Goal: Task Accomplishment & Management: Use online tool/utility

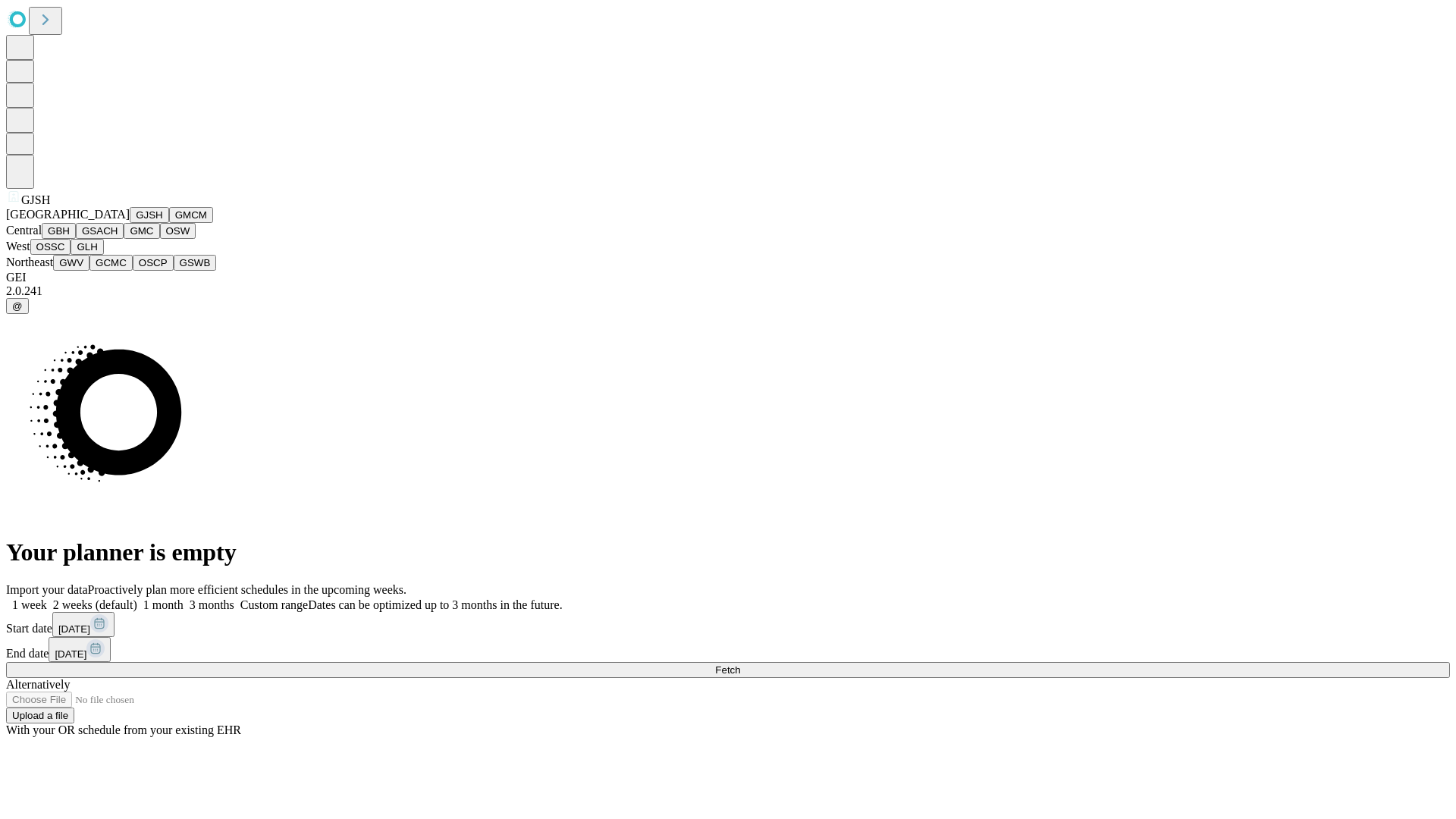
click at [130, 223] on button "GJSH" at bounding box center [149, 214] width 39 height 16
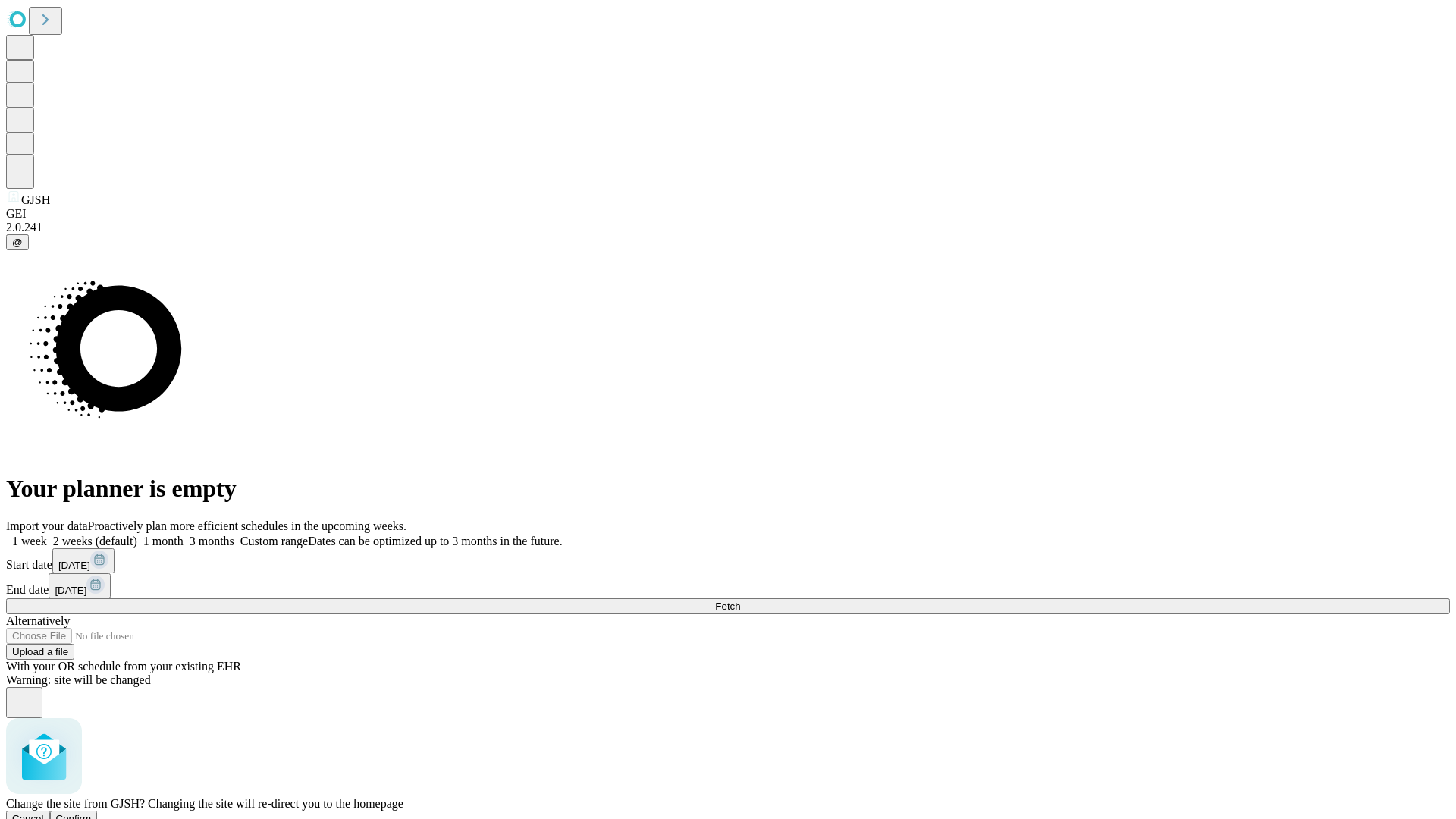
click at [91, 813] on span "Confirm" at bounding box center [74, 819] width 36 height 12
click at [47, 535] on label "1 week" at bounding box center [26, 542] width 41 height 13
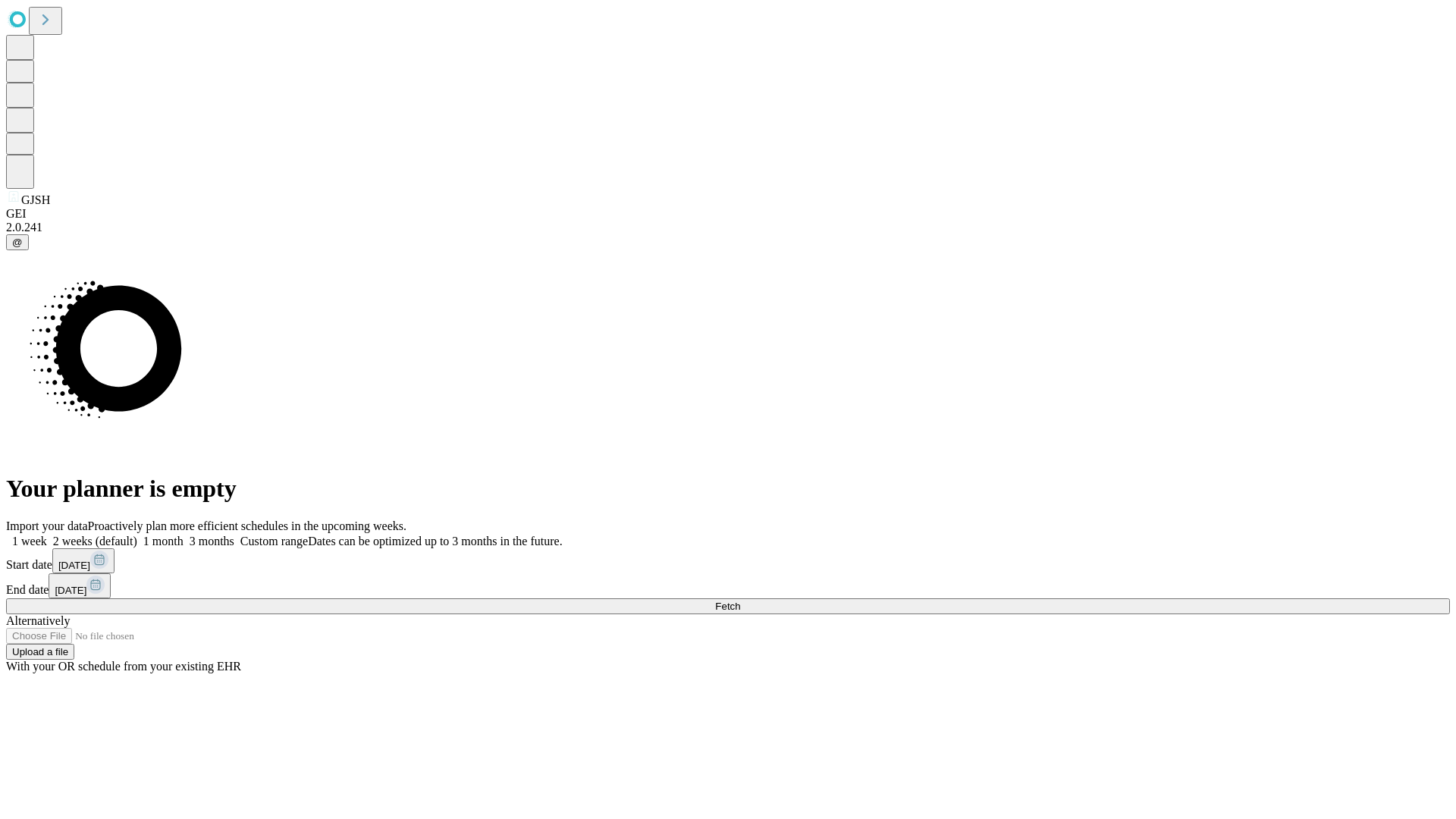
click at [740, 601] on span "Fetch" at bounding box center [728, 606] width 25 height 12
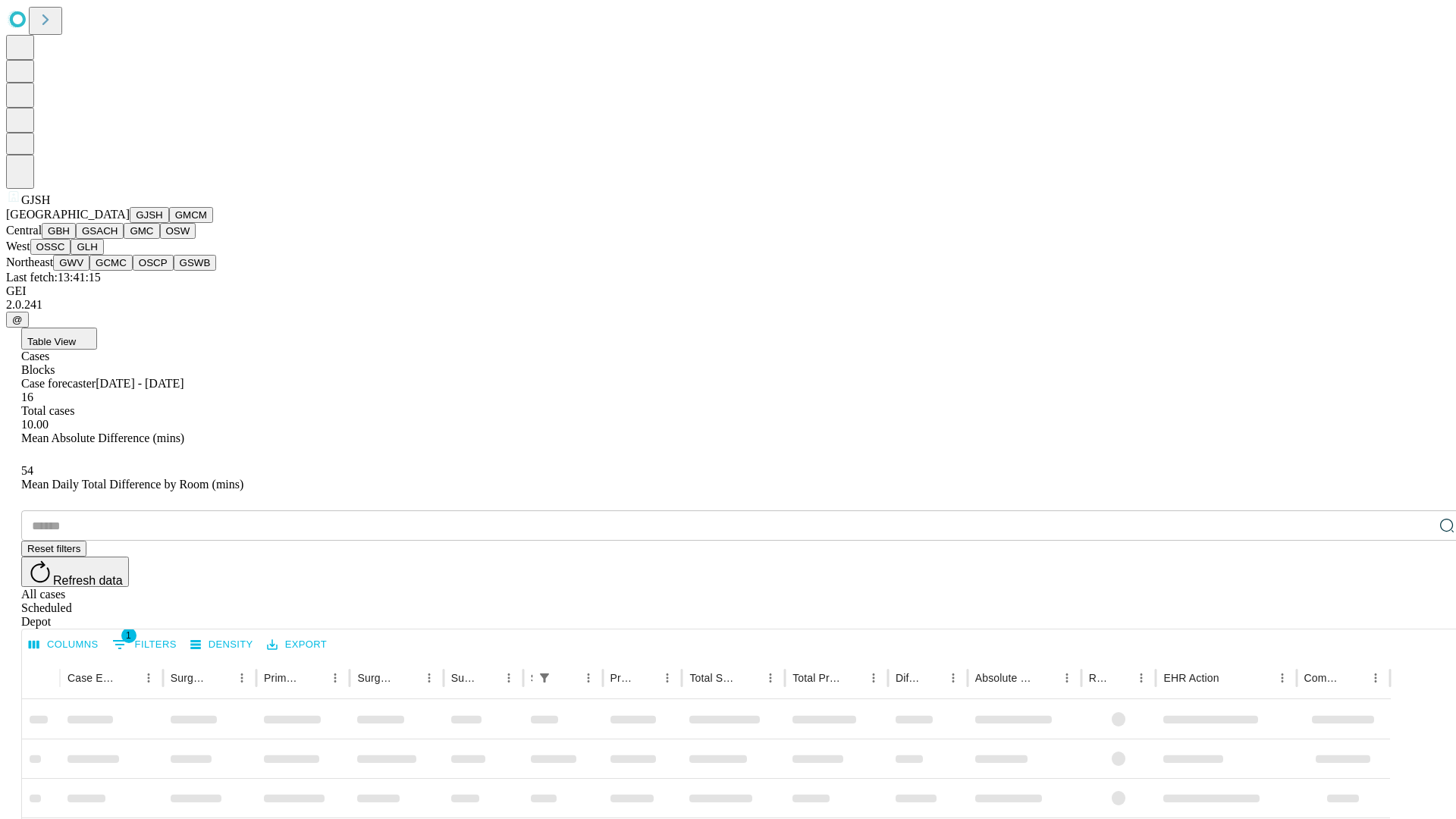
click at [169, 223] on button "GMCM" at bounding box center [191, 214] width 44 height 16
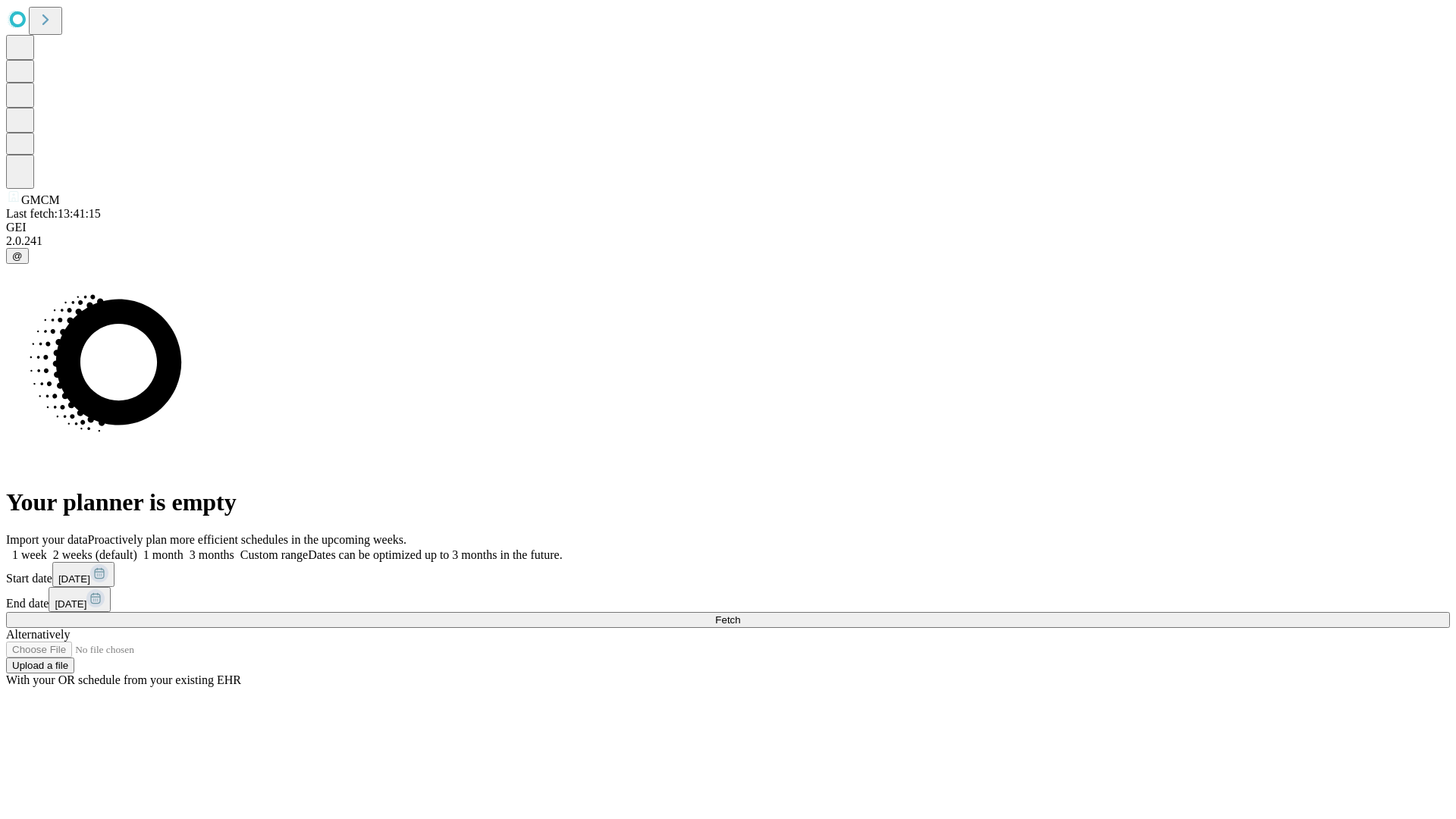
click at [47, 548] on label "1 week" at bounding box center [26, 555] width 41 height 13
click at [740, 615] on span "Fetch" at bounding box center [728, 620] width 25 height 12
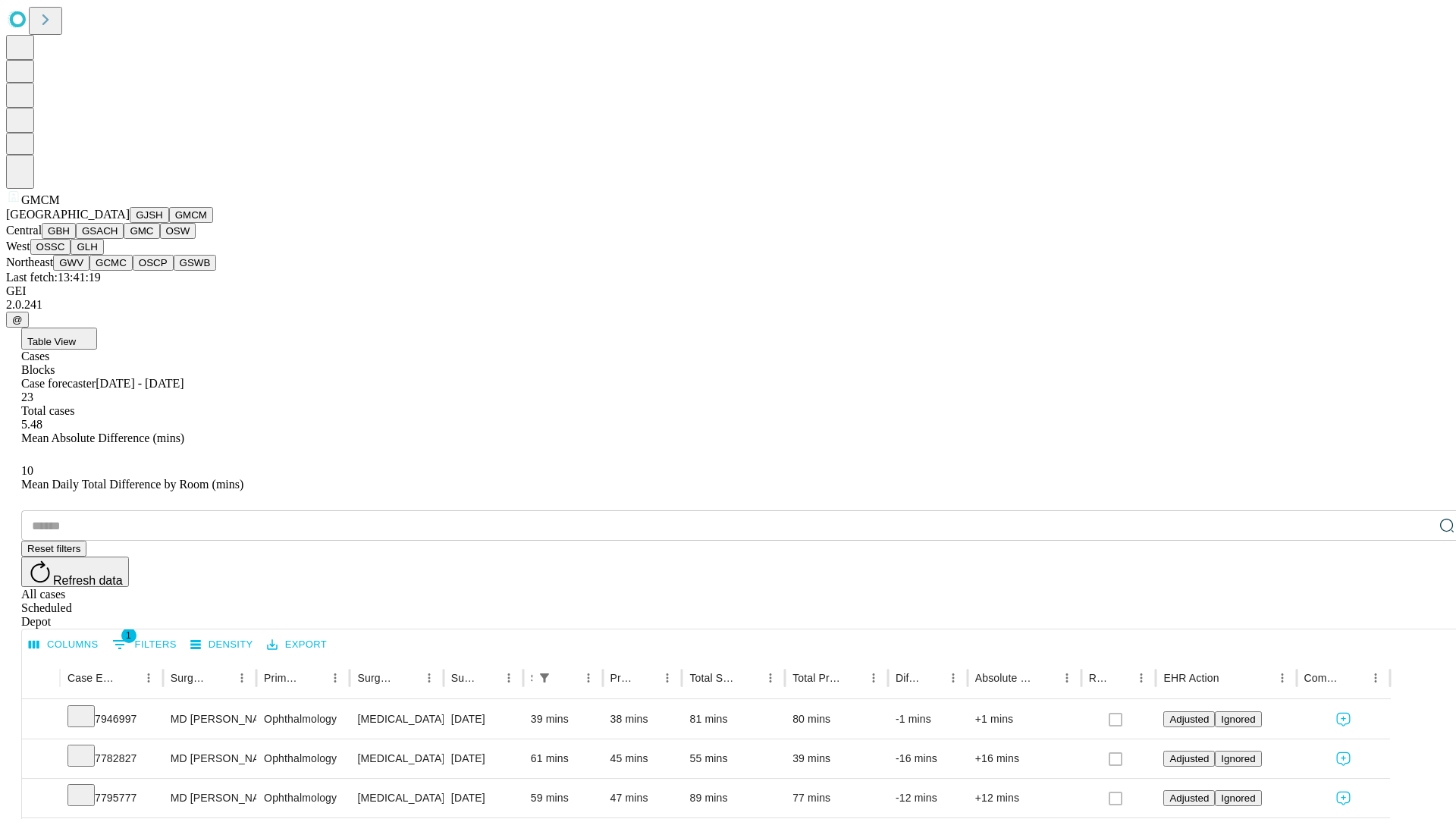
click at [76, 239] on button "GBH" at bounding box center [58, 230] width 34 height 16
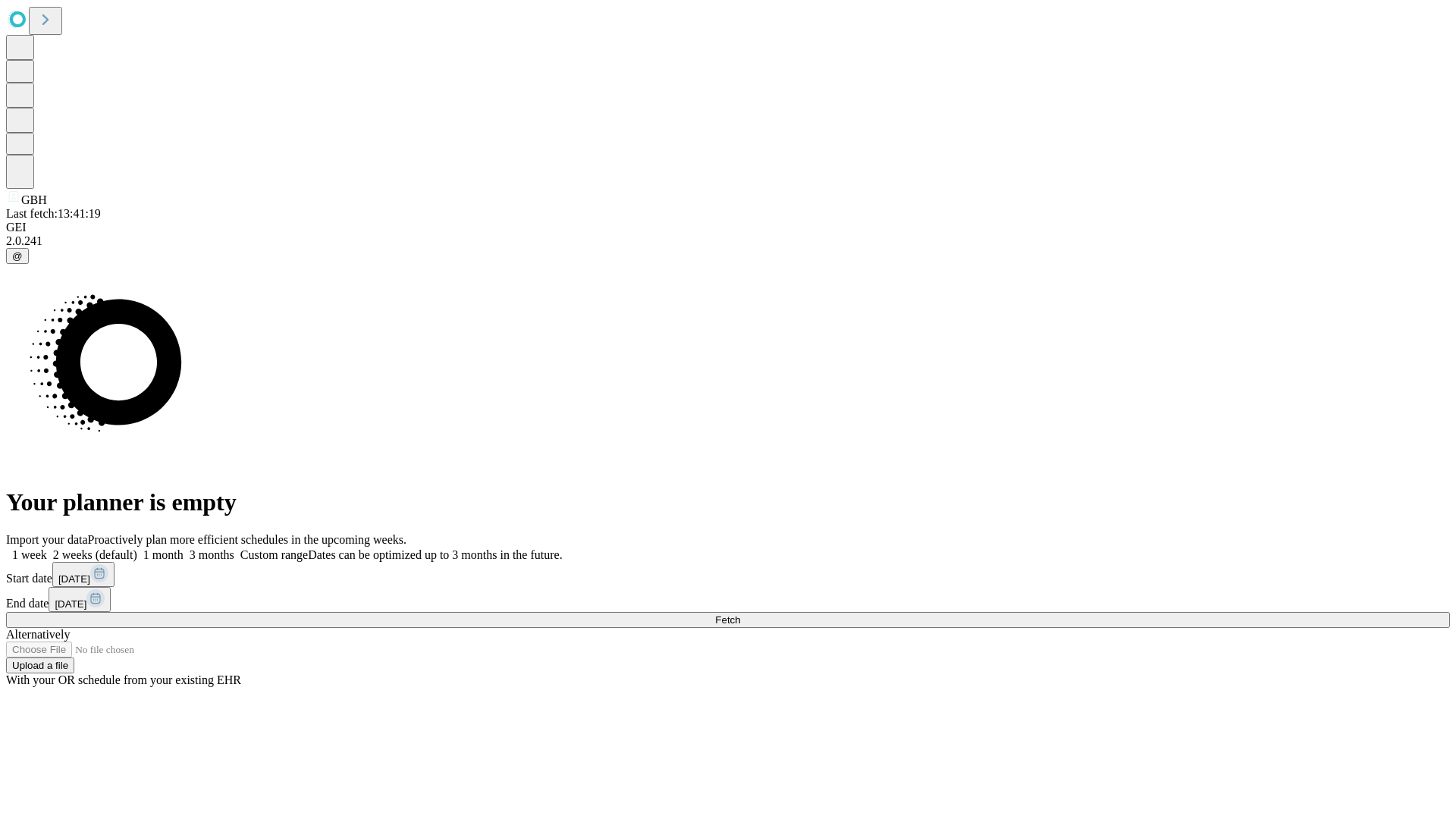
click at [47, 548] on label "1 week" at bounding box center [26, 555] width 41 height 13
click at [740, 615] on span "Fetch" at bounding box center [728, 620] width 25 height 12
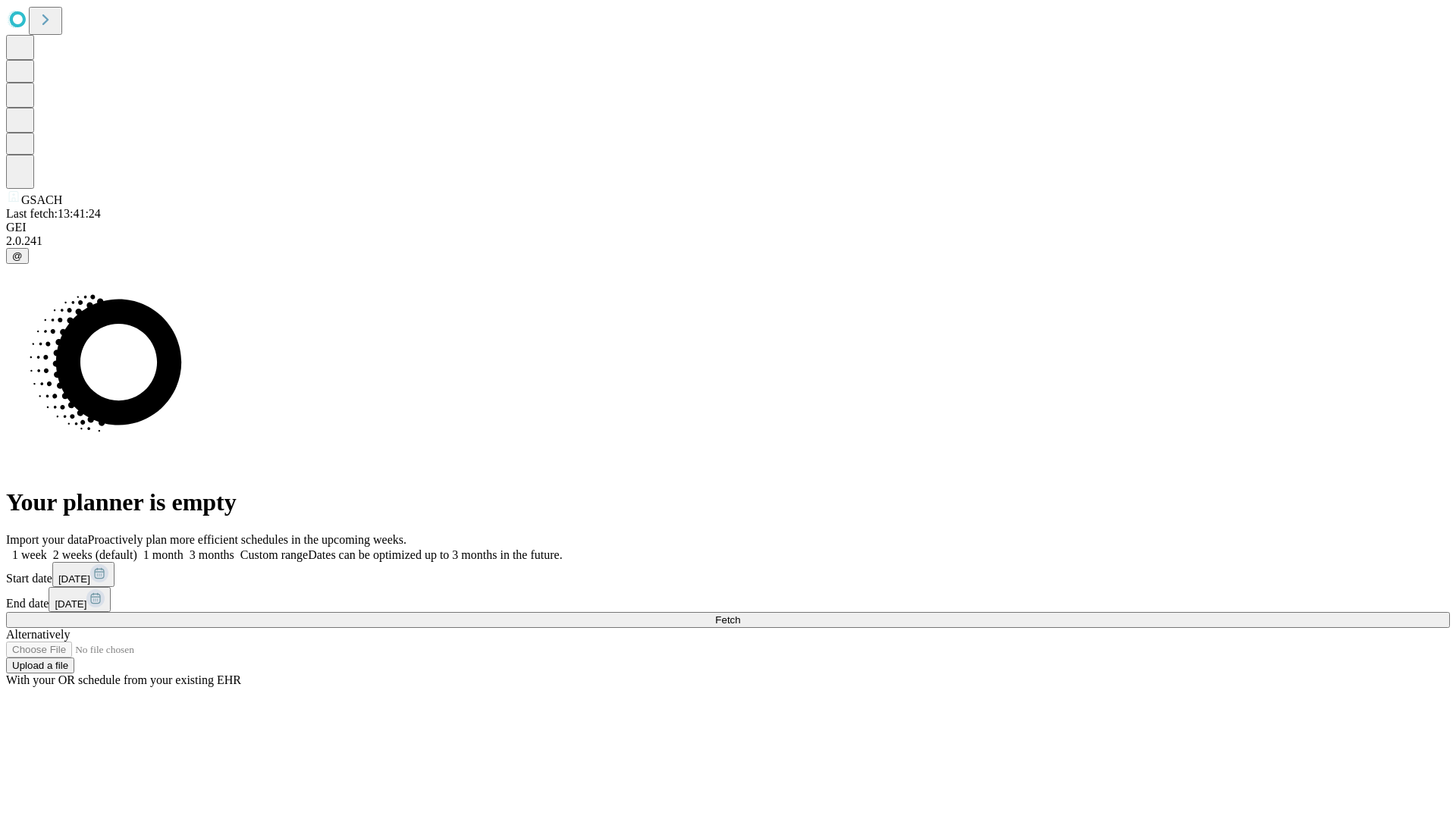
click at [47, 548] on label "1 week" at bounding box center [26, 555] width 41 height 13
click at [740, 615] on span "Fetch" at bounding box center [728, 620] width 25 height 12
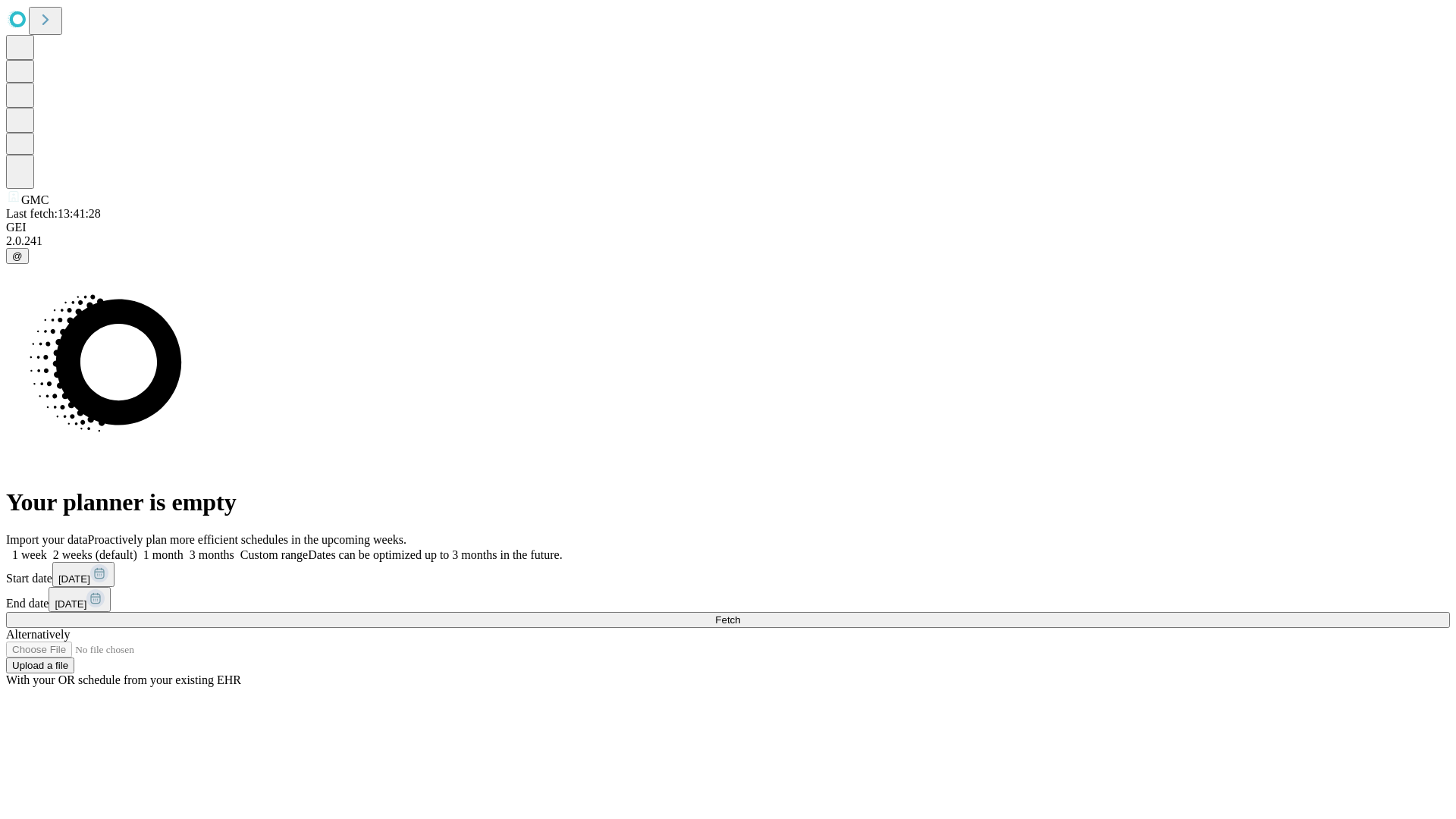
click at [740, 615] on span "Fetch" at bounding box center [728, 620] width 25 height 12
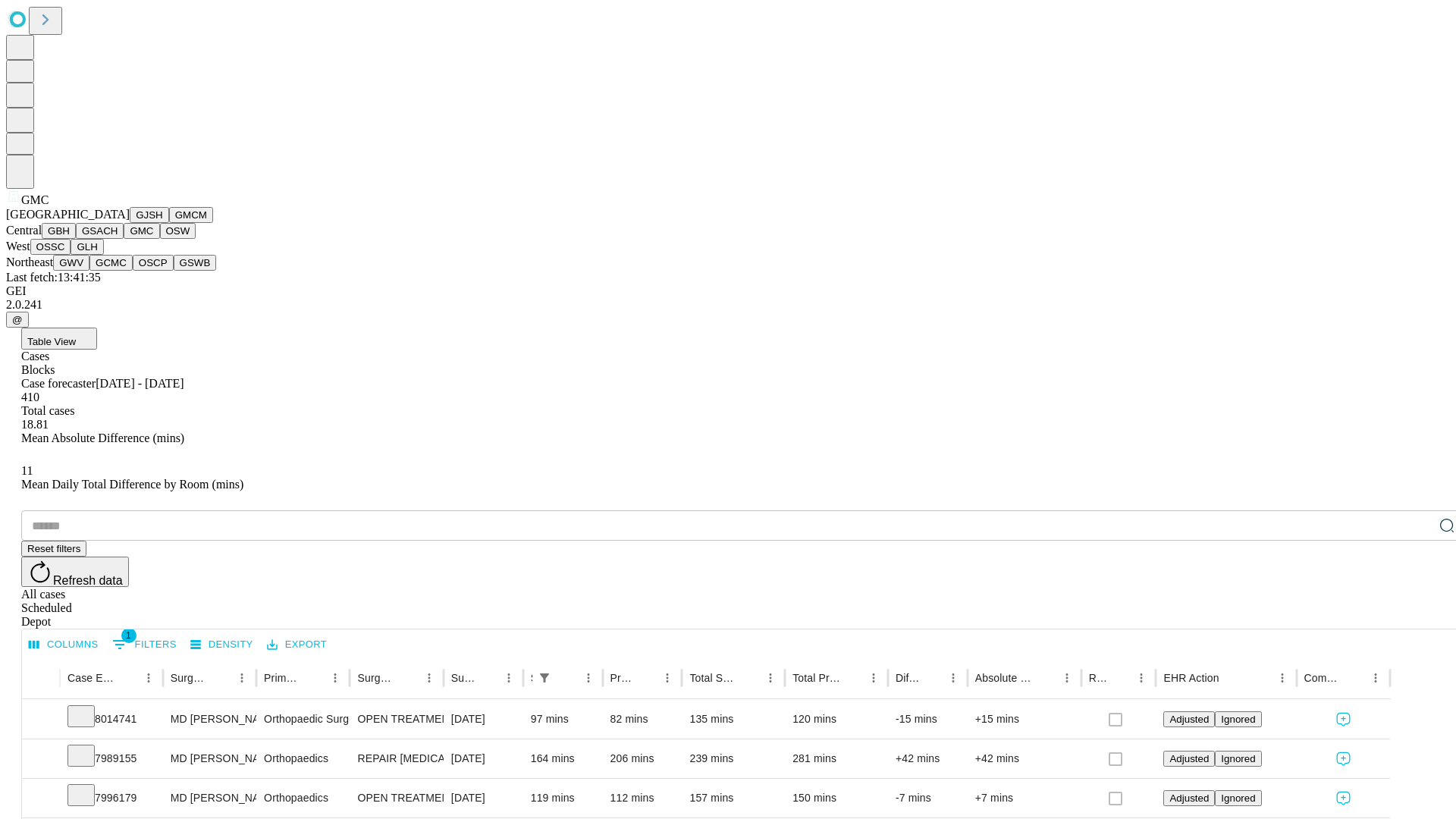
click at [160, 239] on button "OSW" at bounding box center [179, 230] width 37 height 16
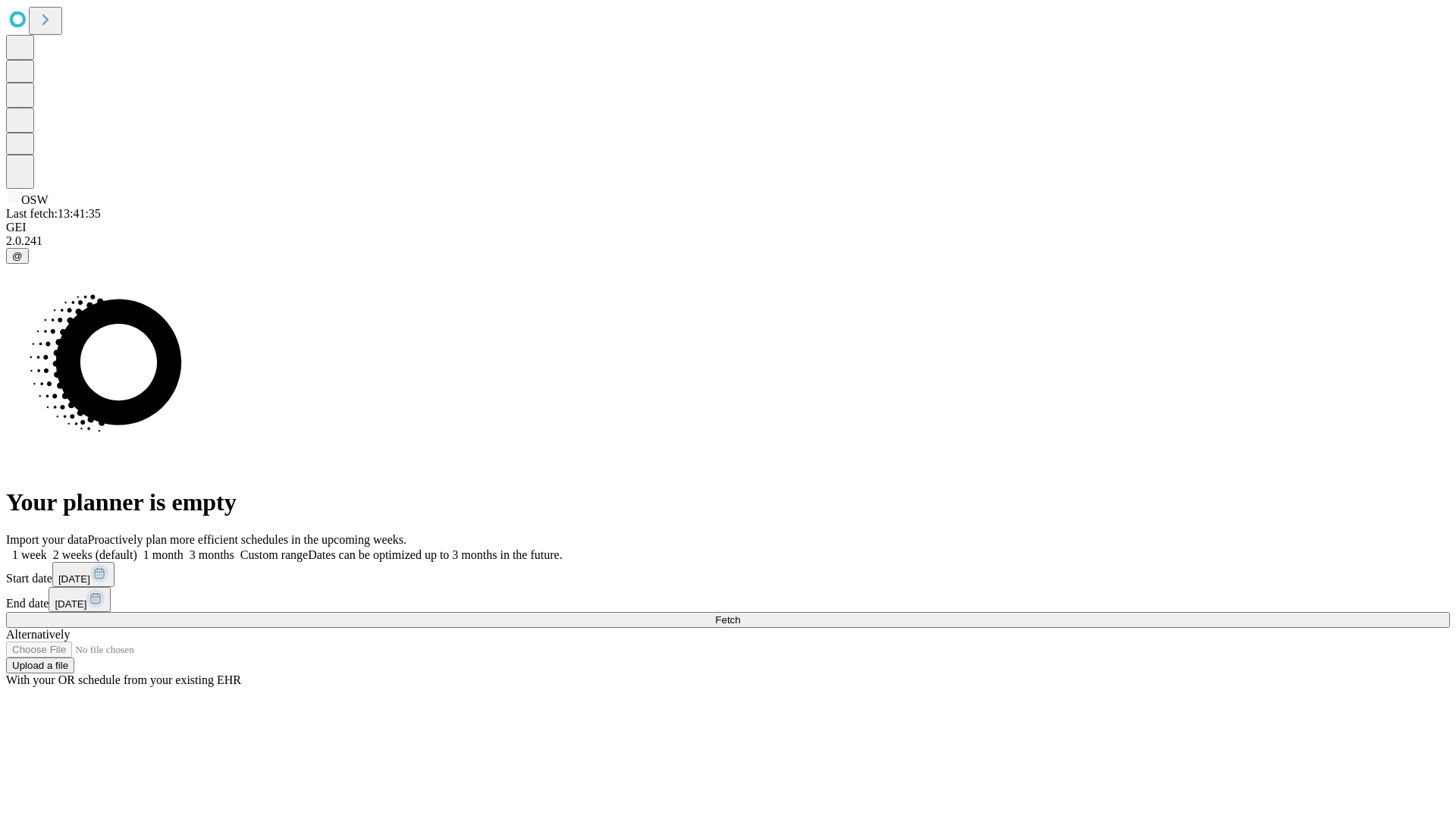
click at [47, 548] on label "1 week" at bounding box center [26, 555] width 41 height 13
click at [740, 615] on span "Fetch" at bounding box center [728, 620] width 25 height 12
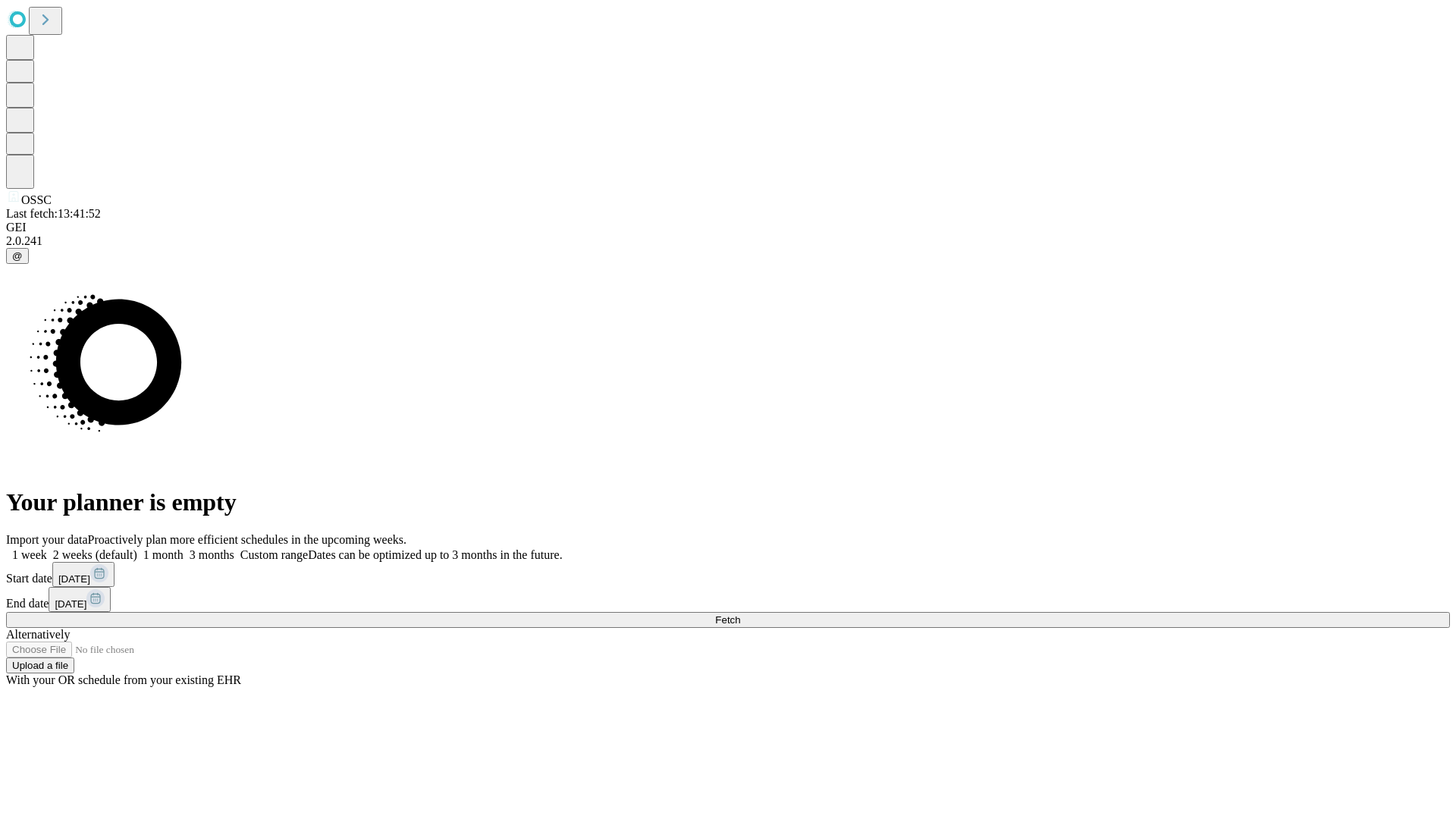
click at [47, 548] on label "1 week" at bounding box center [26, 555] width 41 height 13
click at [740, 615] on span "Fetch" at bounding box center [728, 620] width 25 height 12
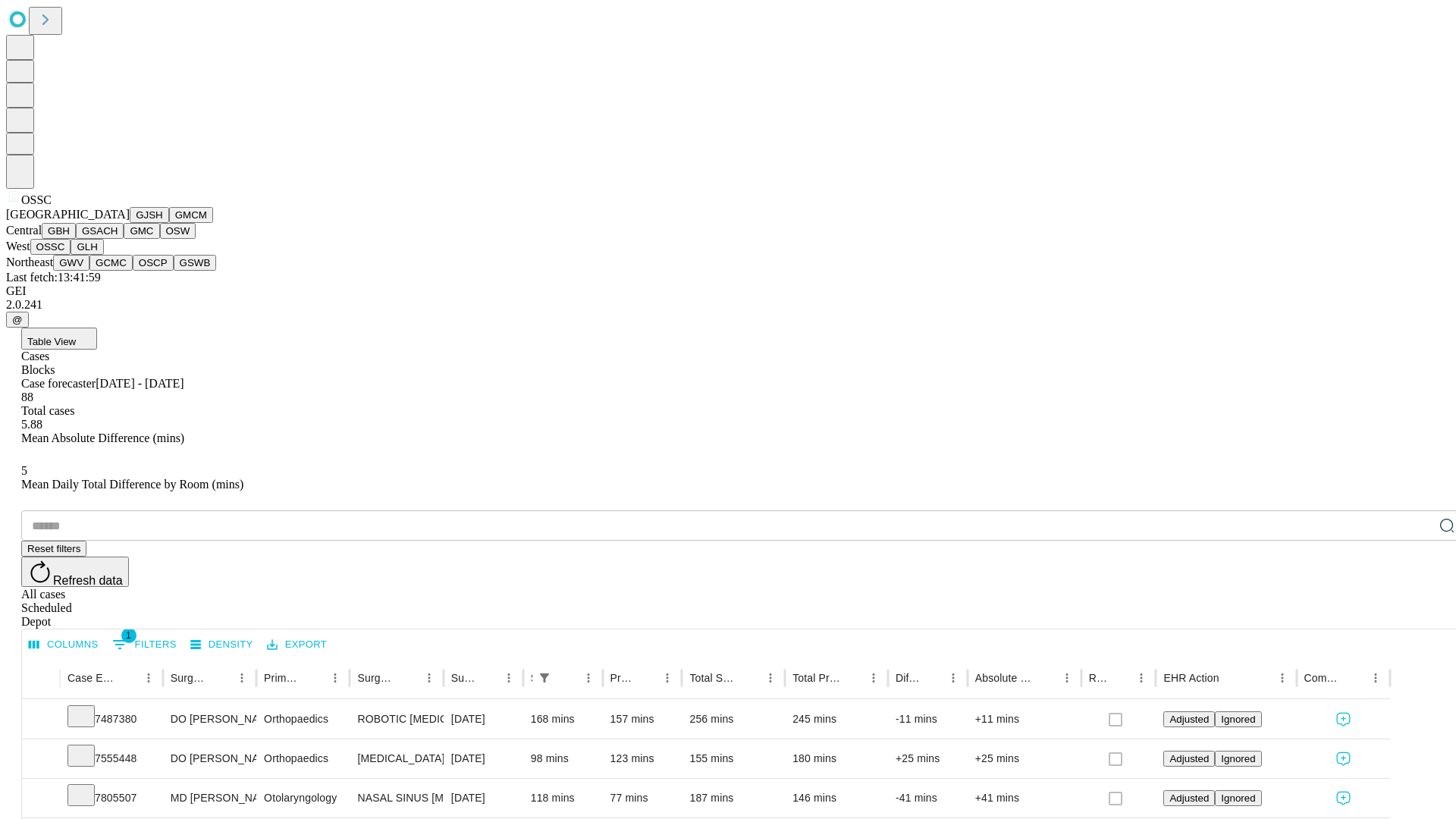
click at [103, 255] on button "GLH" at bounding box center [86, 247] width 32 height 16
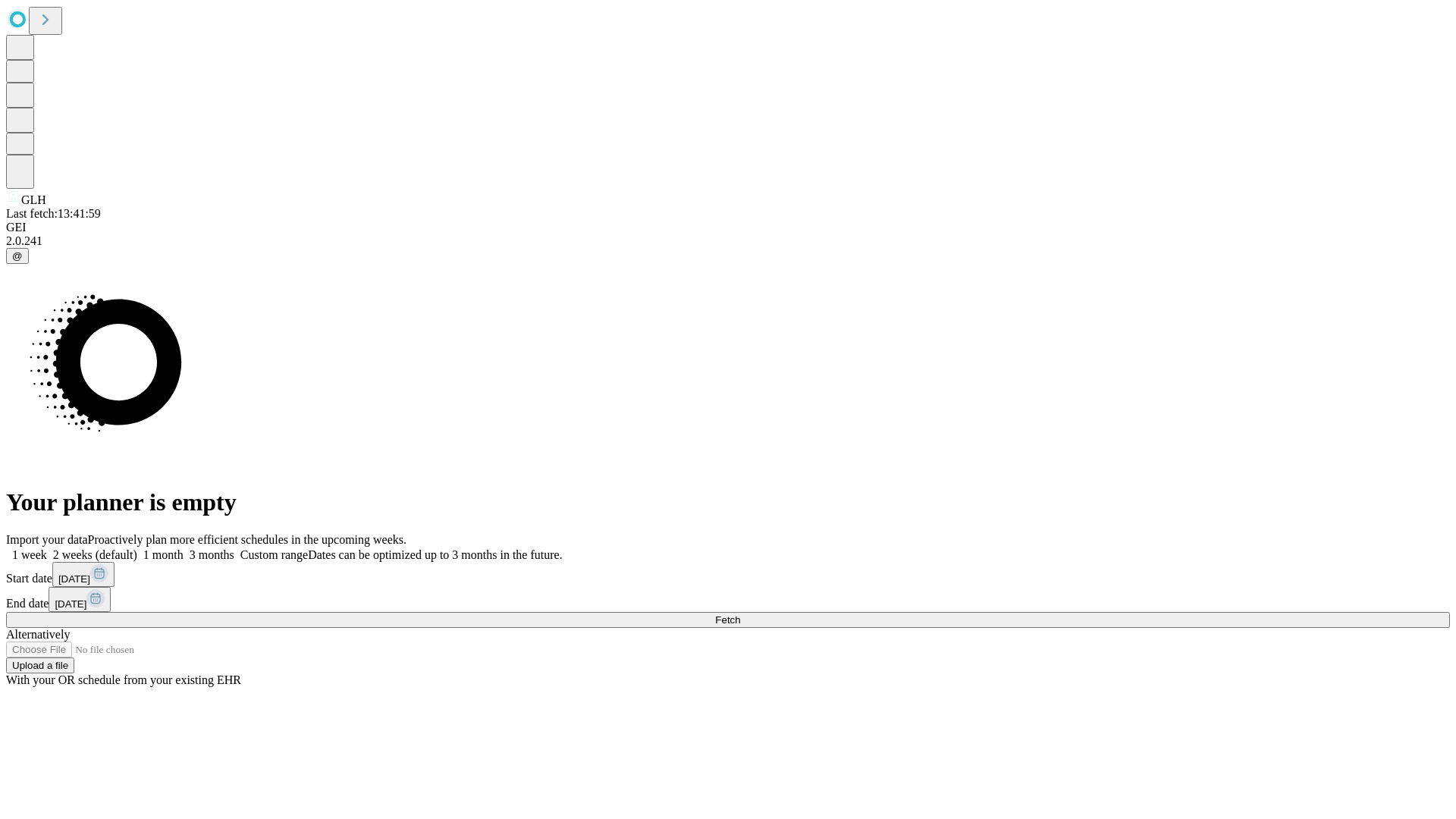
click at [47, 548] on label "1 week" at bounding box center [26, 555] width 41 height 13
click at [740, 615] on span "Fetch" at bounding box center [728, 620] width 25 height 12
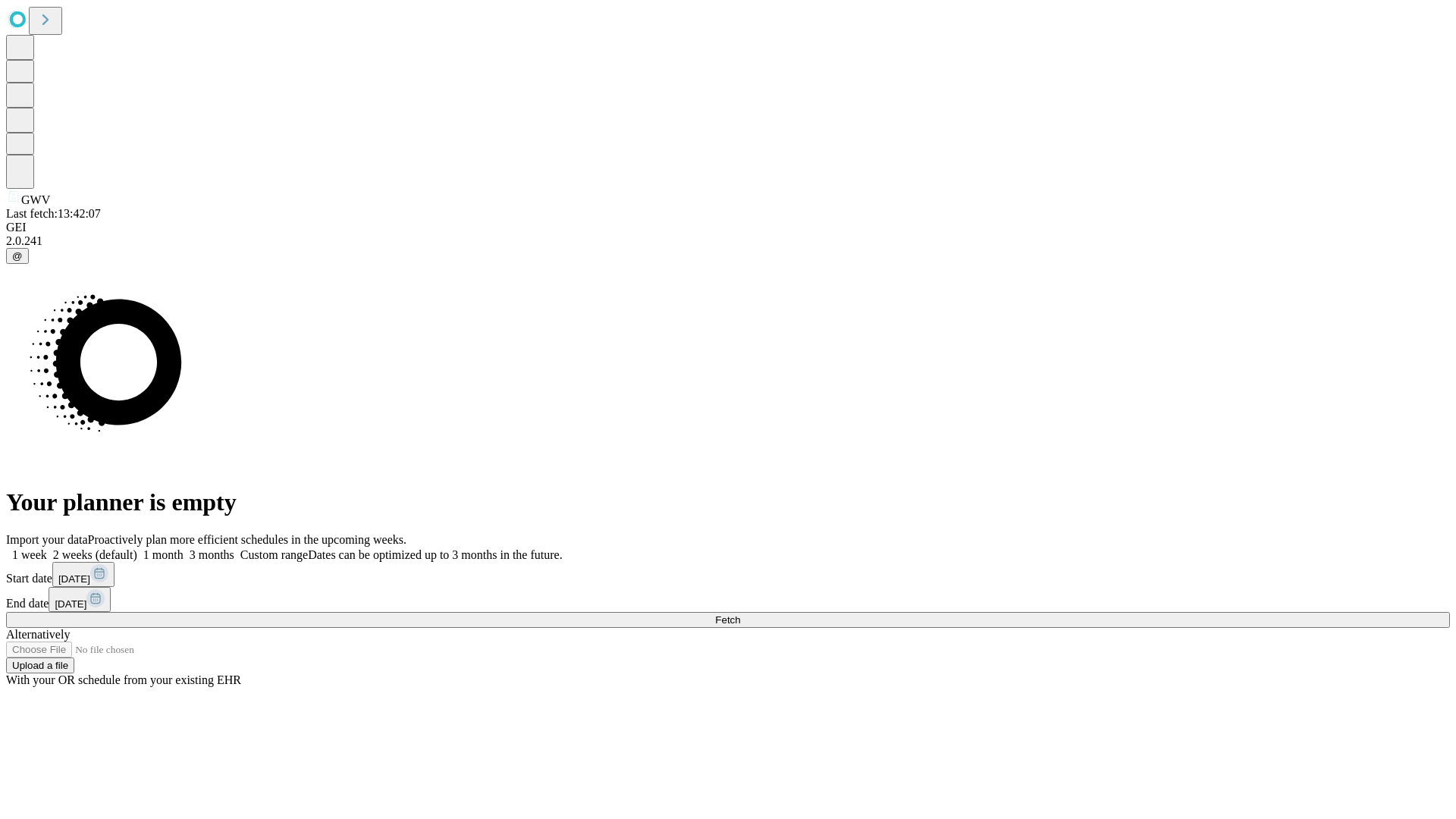
click at [47, 548] on label "1 week" at bounding box center [26, 555] width 41 height 13
click at [740, 615] on span "Fetch" at bounding box center [728, 620] width 25 height 12
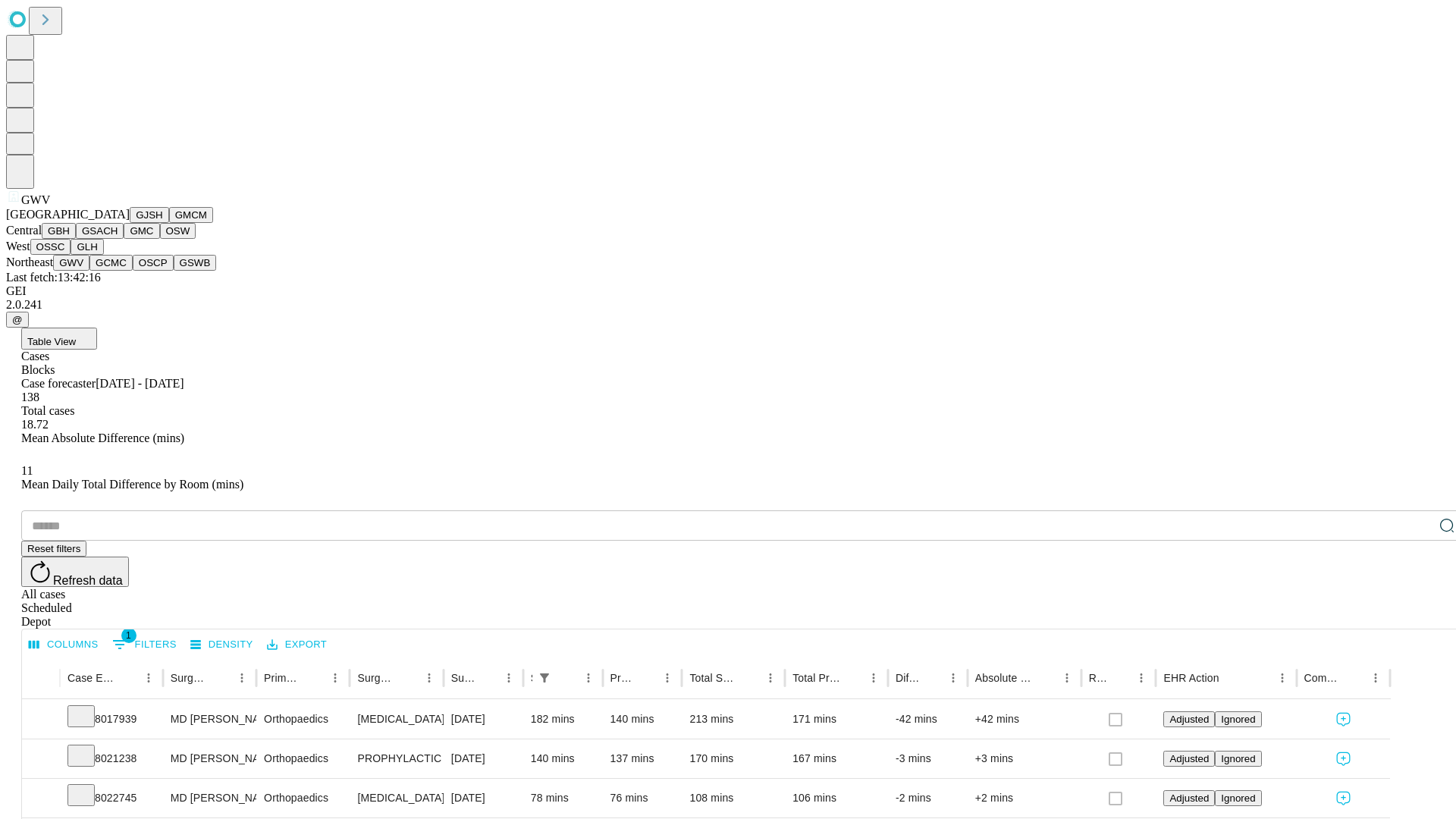
click at [118, 271] on button "GCMC" at bounding box center [111, 262] width 43 height 16
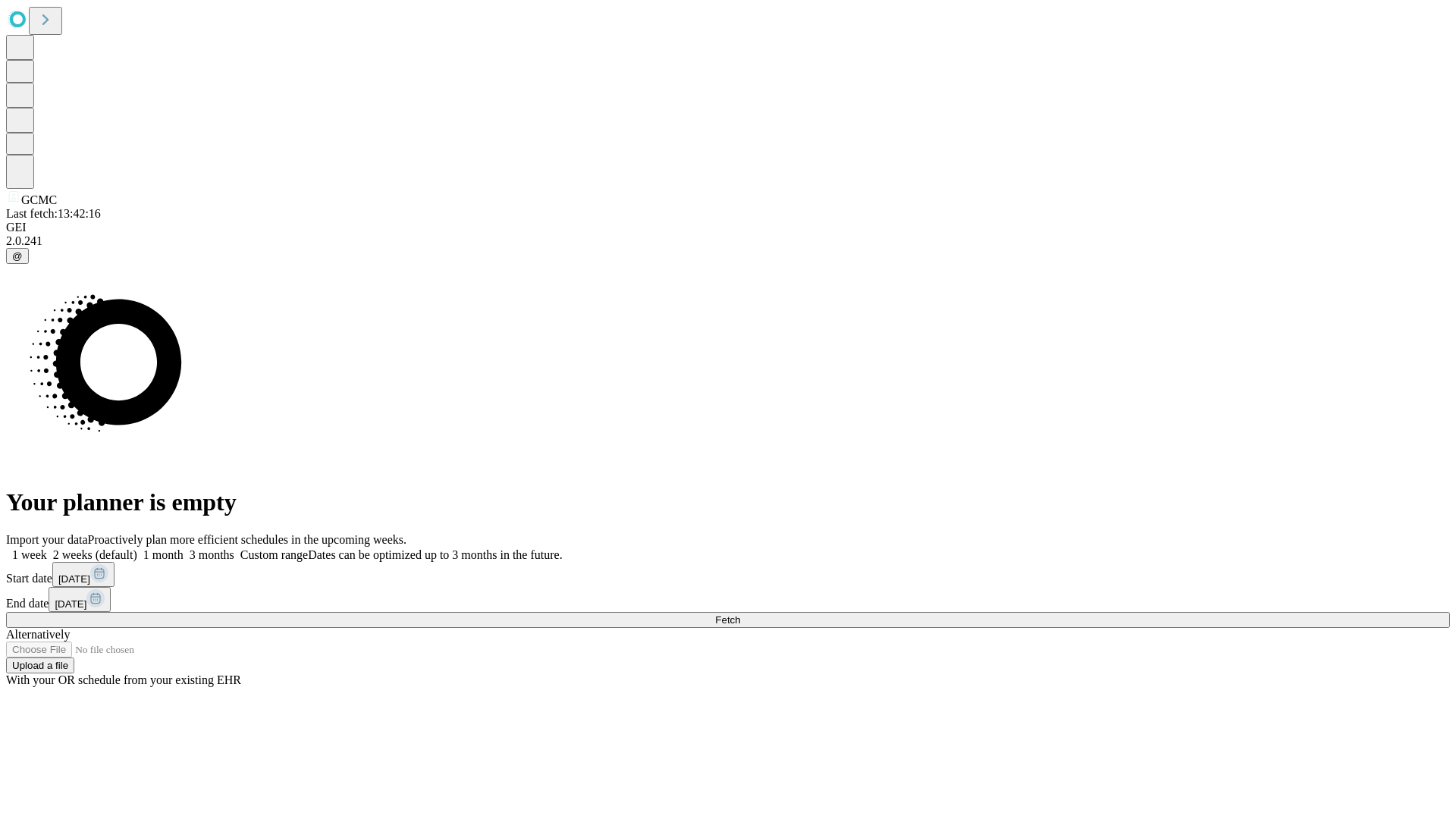
click at [47, 548] on label "1 week" at bounding box center [26, 555] width 41 height 13
click at [740, 615] on span "Fetch" at bounding box center [728, 620] width 25 height 12
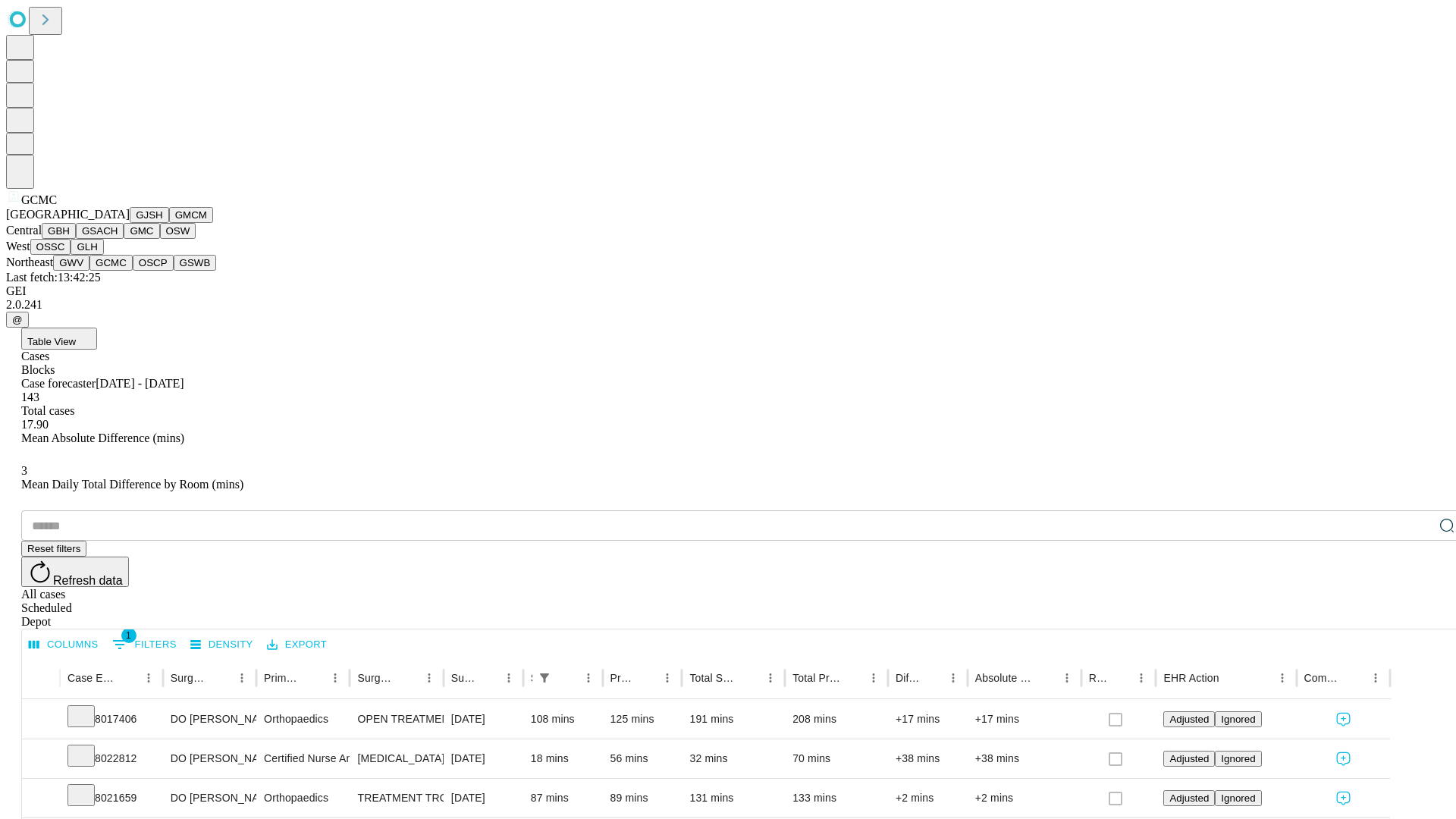
click at [133, 271] on button "OSCP" at bounding box center [153, 262] width 41 height 16
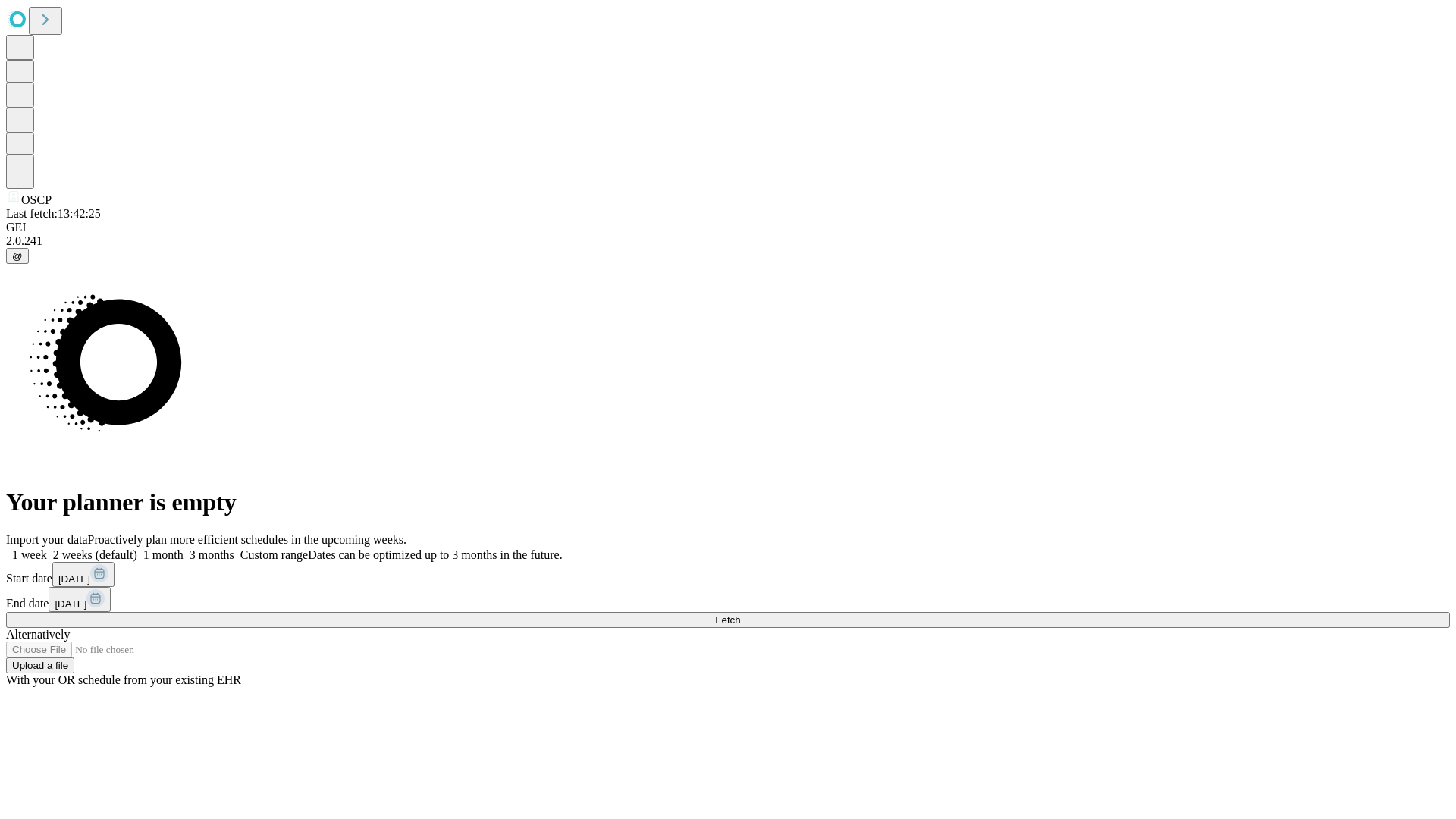
click at [740, 615] on span "Fetch" at bounding box center [728, 620] width 25 height 12
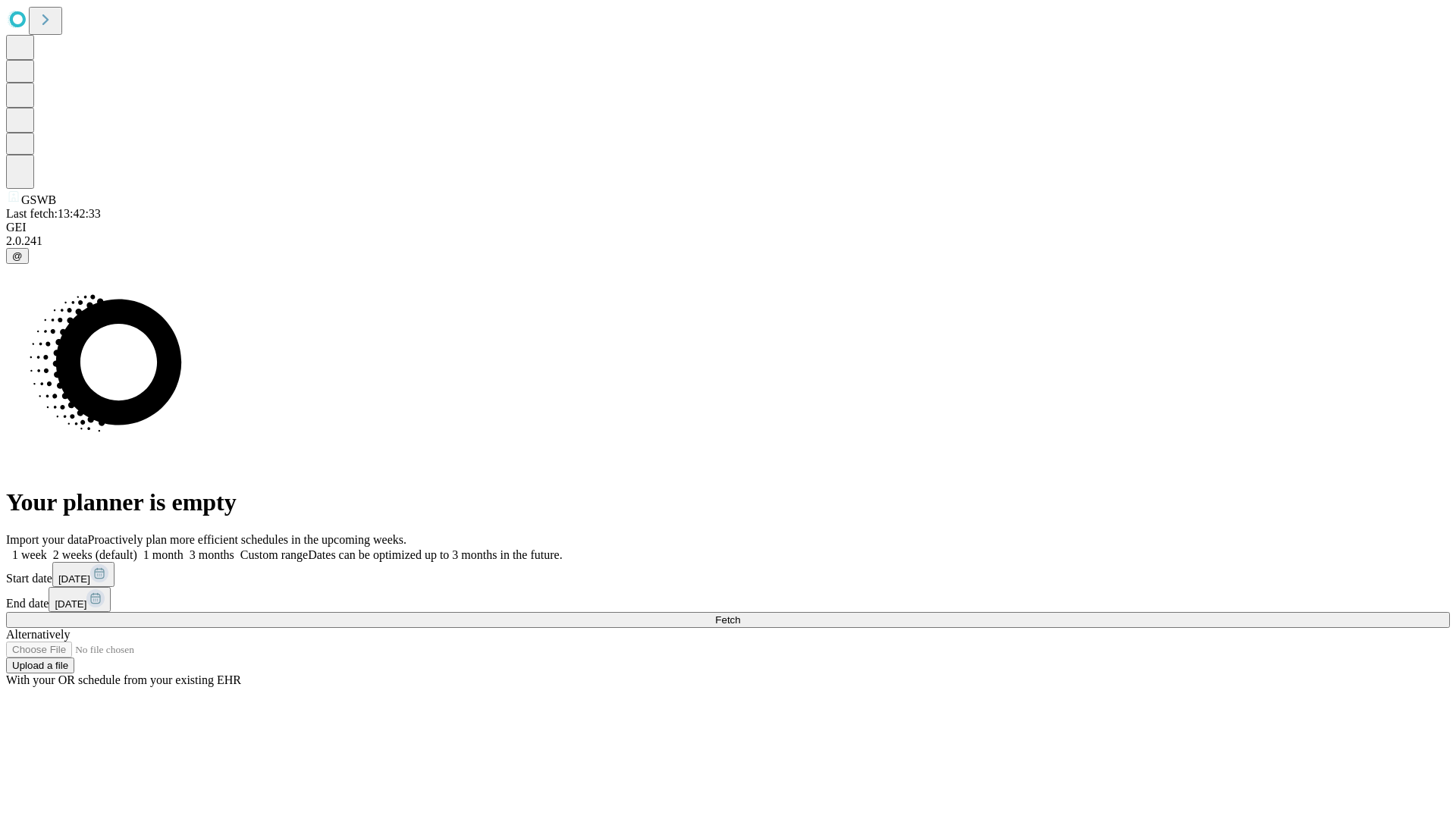
click at [47, 548] on label "1 week" at bounding box center [26, 555] width 41 height 13
click at [740, 615] on span "Fetch" at bounding box center [728, 620] width 25 height 12
